Goal: Information Seeking & Learning: Learn about a topic

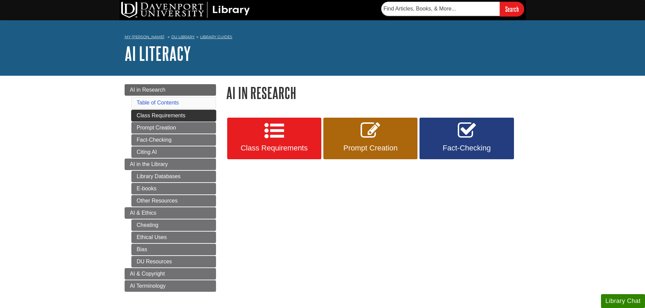
click at [144, 116] on link "Class Requirements" at bounding box center [173, 116] width 85 height 12
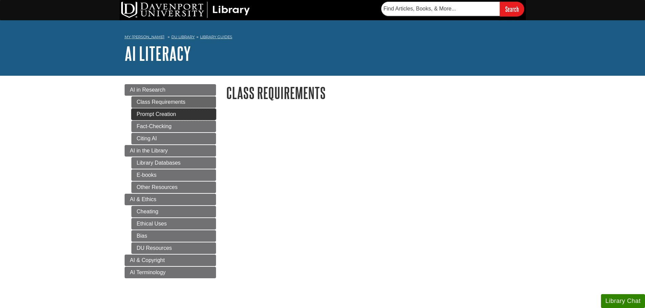
click at [147, 114] on link "Prompt Creation" at bounding box center [173, 115] width 85 height 12
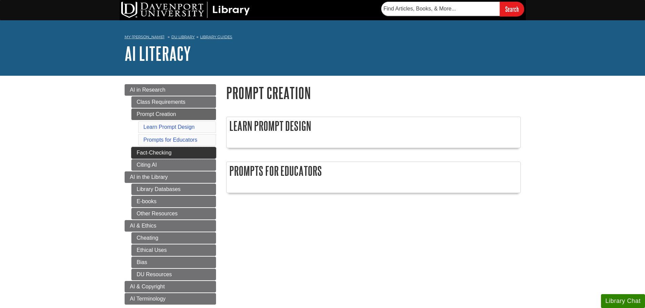
click at [138, 153] on link "Fact-Checking" at bounding box center [173, 153] width 85 height 12
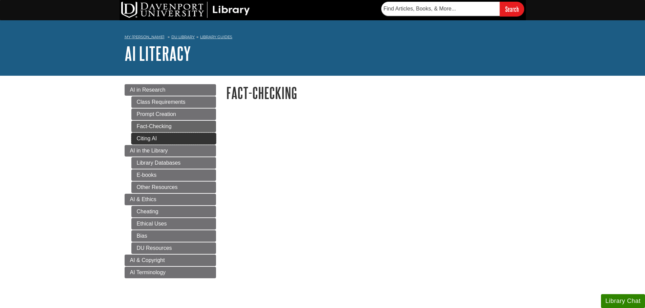
click at [141, 136] on link "Citing AI" at bounding box center [173, 139] width 85 height 12
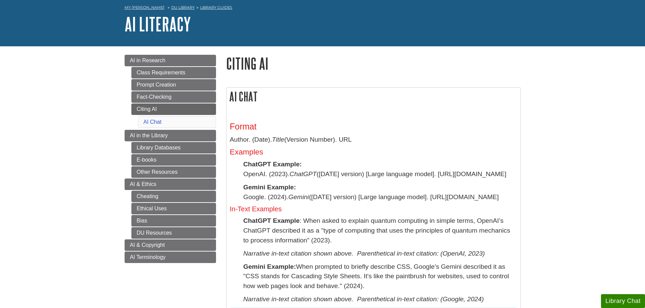
scroll to position [68, 0]
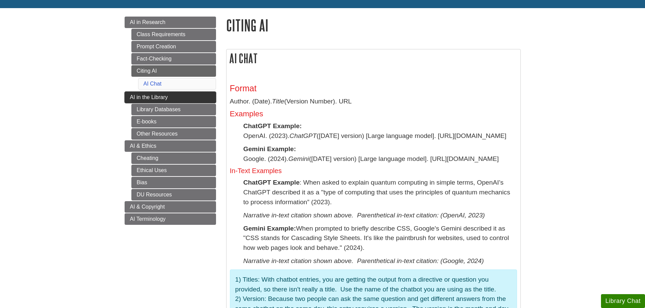
click at [135, 97] on span "AI in the Library" at bounding box center [149, 97] width 38 height 6
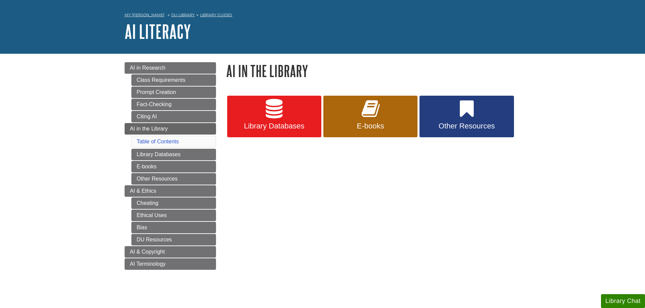
scroll to position [34, 0]
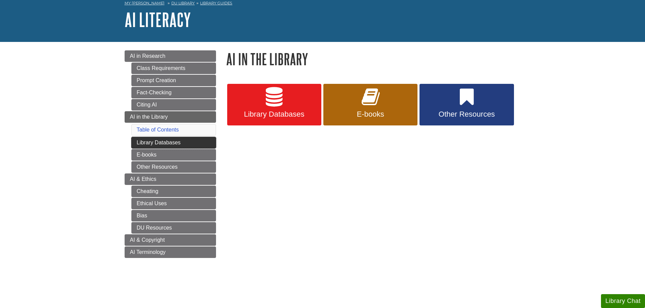
click at [135, 143] on link "Library Databases" at bounding box center [173, 143] width 85 height 12
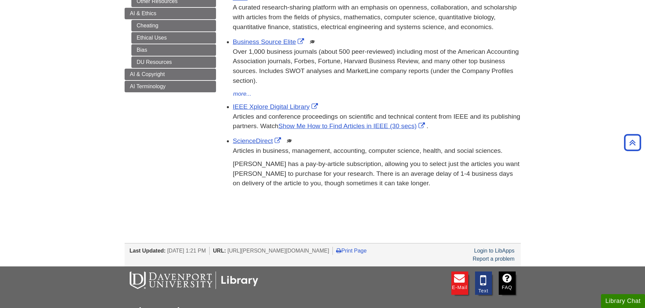
scroll to position [135, 0]
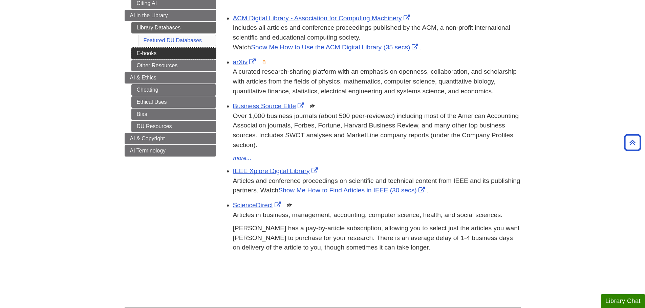
click at [145, 55] on link "E-books" at bounding box center [173, 54] width 85 height 12
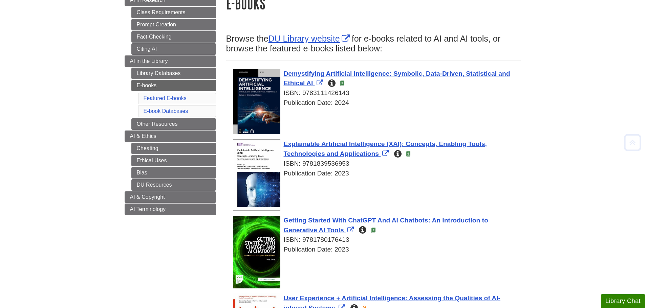
scroll to position [102, 0]
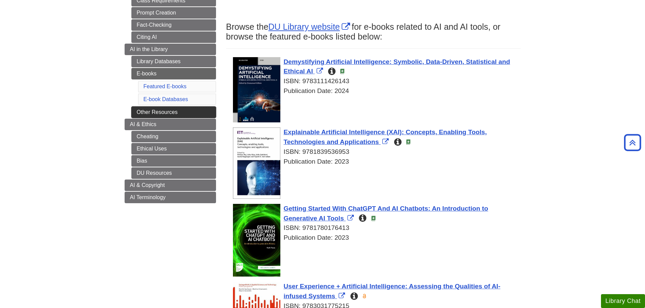
click at [141, 111] on link "Other Resources" at bounding box center [173, 113] width 85 height 12
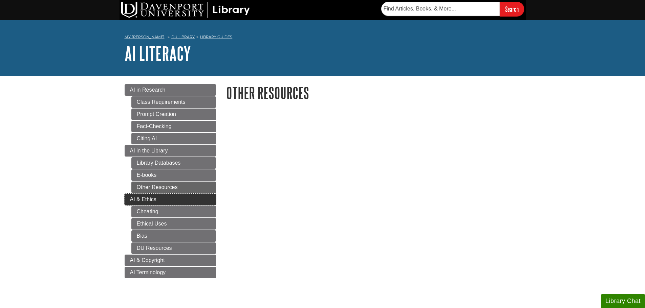
click at [125, 199] on link "AI & Ethics" at bounding box center [170, 200] width 91 height 12
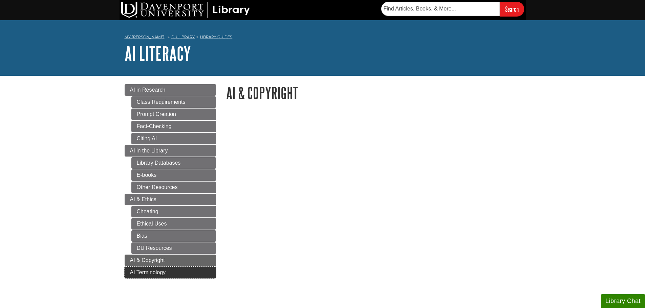
click at [135, 273] on span "AI Terminology" at bounding box center [148, 273] width 36 height 6
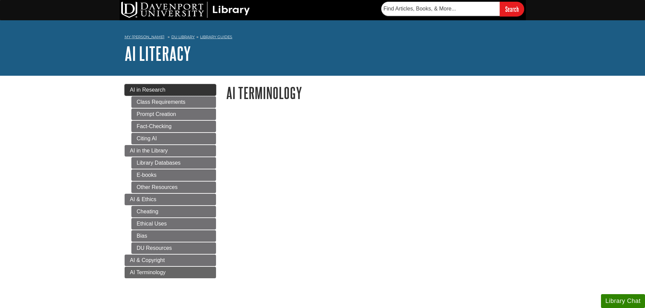
click at [127, 91] on link "AI in Research" at bounding box center [170, 90] width 91 height 12
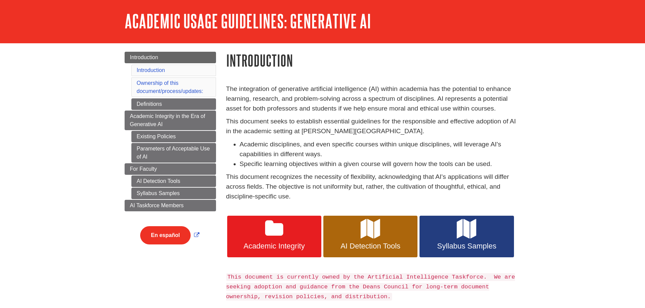
scroll to position [34, 0]
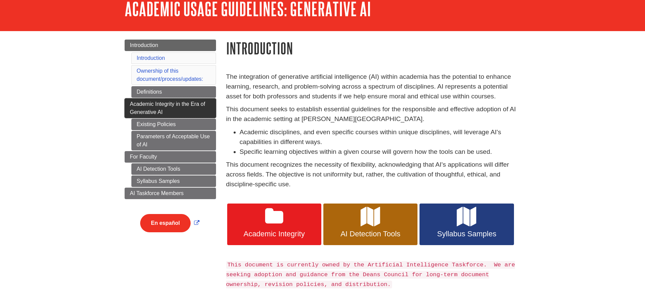
click at [136, 107] on link "Academic Integrity in the Era of Generative AI" at bounding box center [170, 109] width 91 height 20
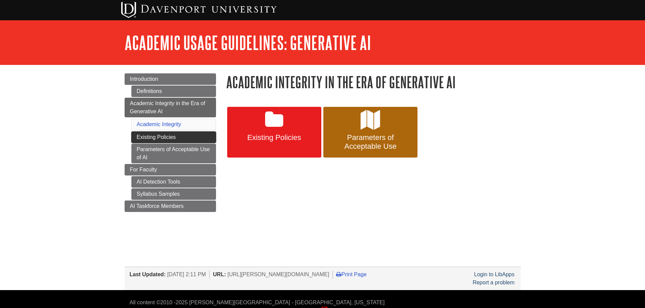
click at [146, 137] on link "Existing Policies" at bounding box center [173, 138] width 85 height 12
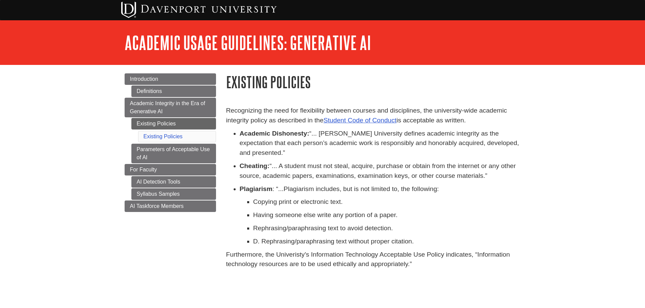
scroll to position [34, 0]
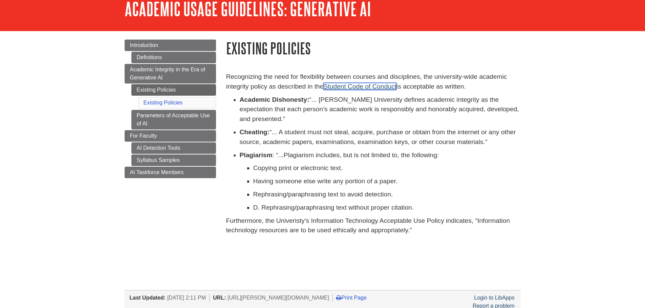
click at [340, 84] on link "Student Code of Conduct" at bounding box center [359, 86] width 73 height 7
